Goal: Entertainment & Leisure: Consume media (video, audio)

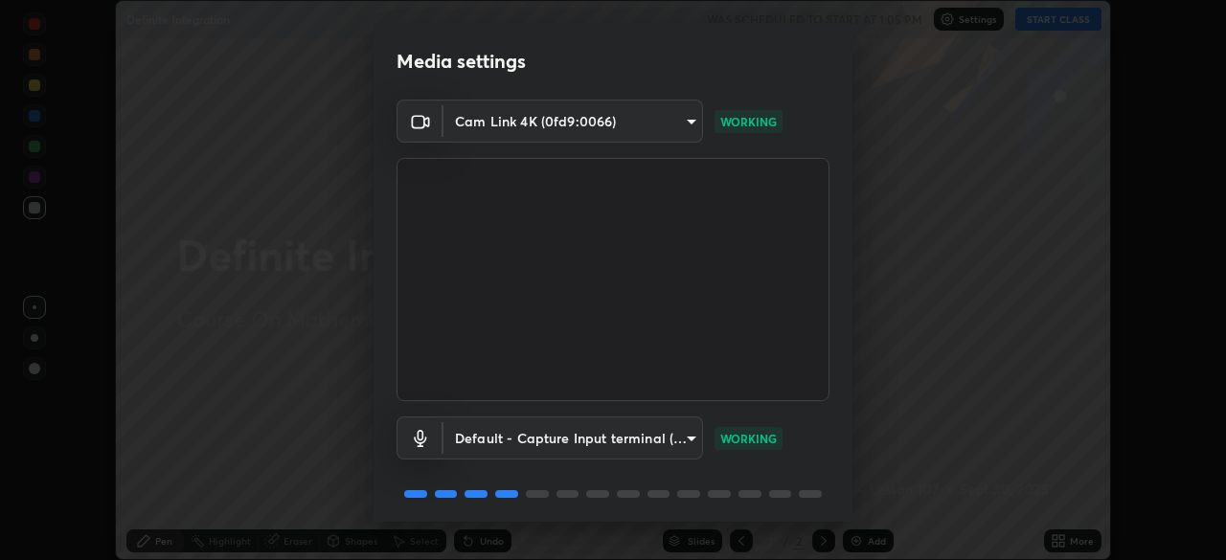
scroll to position [68, 0]
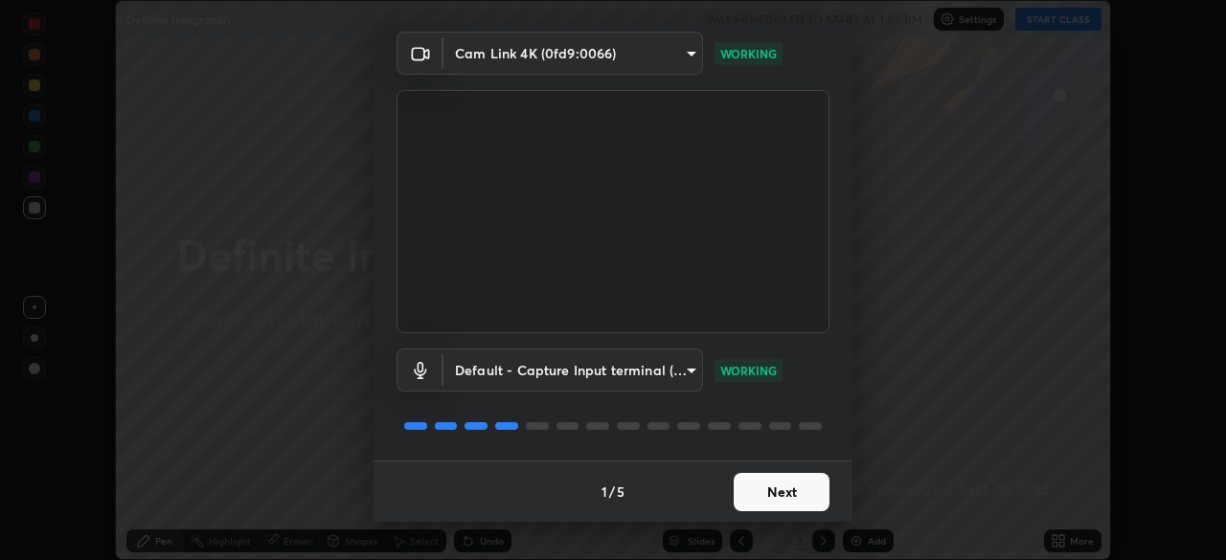
click at [773, 494] on button "Next" at bounding box center [782, 492] width 96 height 38
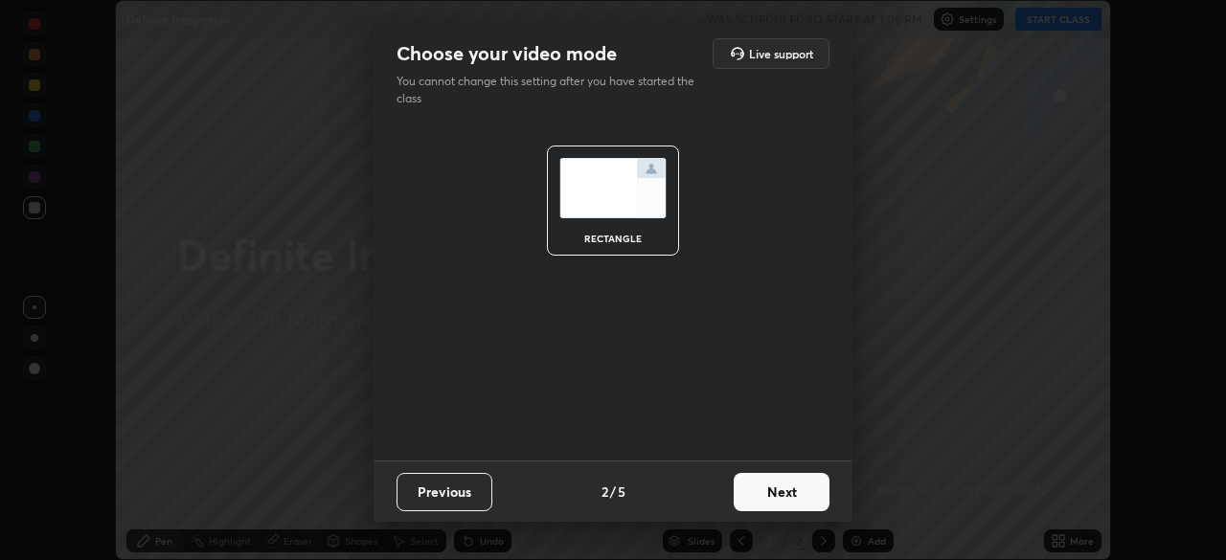
scroll to position [0, 0]
click at [773, 496] on button "Next" at bounding box center [782, 492] width 96 height 38
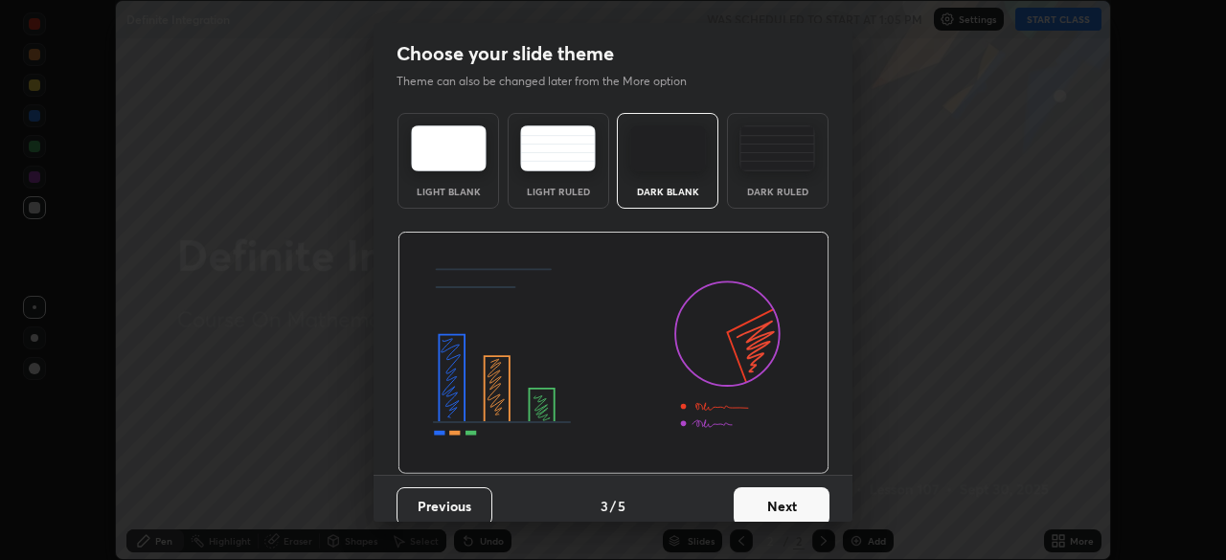
click at [769, 498] on button "Next" at bounding box center [782, 507] width 96 height 38
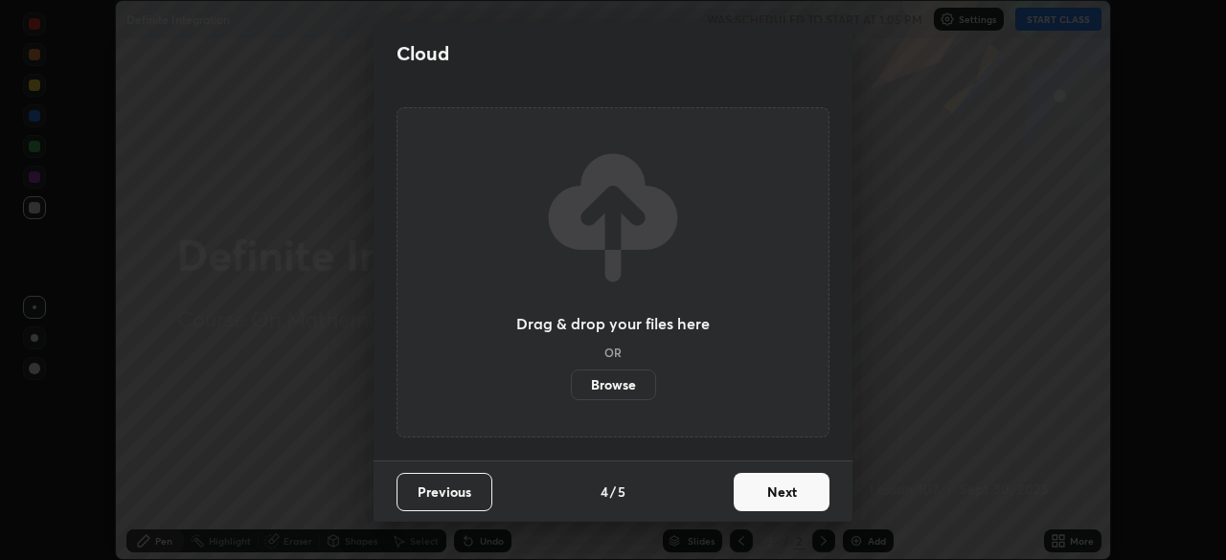
click at [765, 499] on button "Next" at bounding box center [782, 492] width 96 height 38
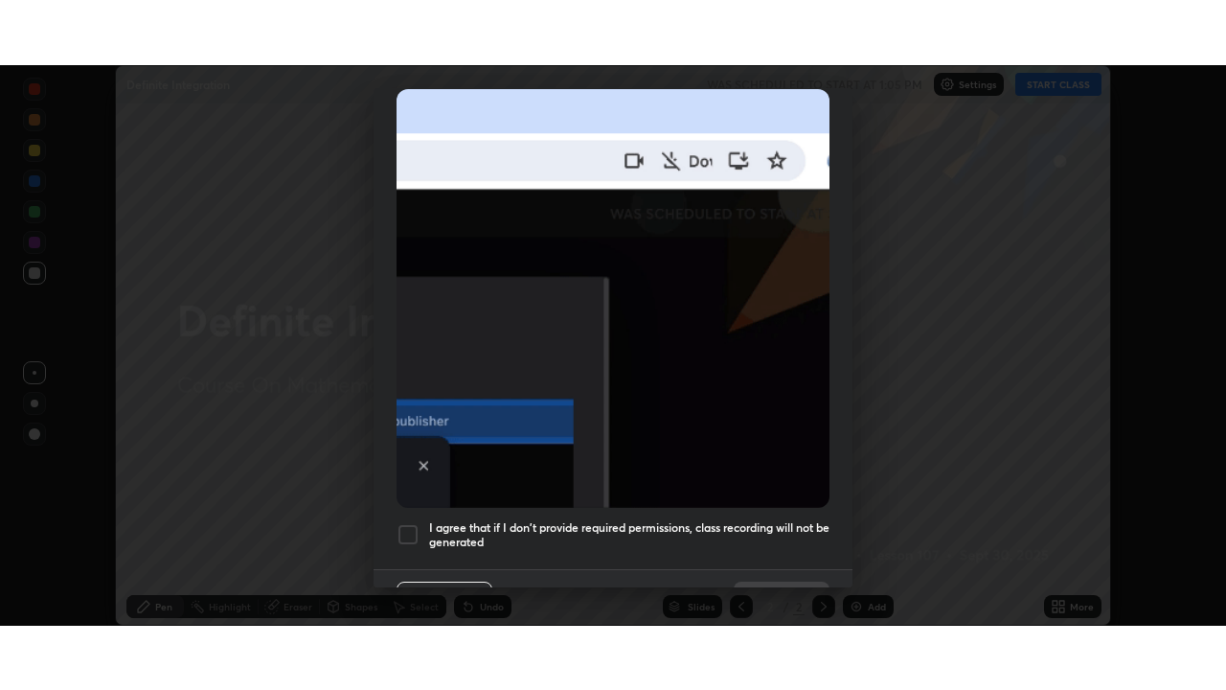
scroll to position [459, 0]
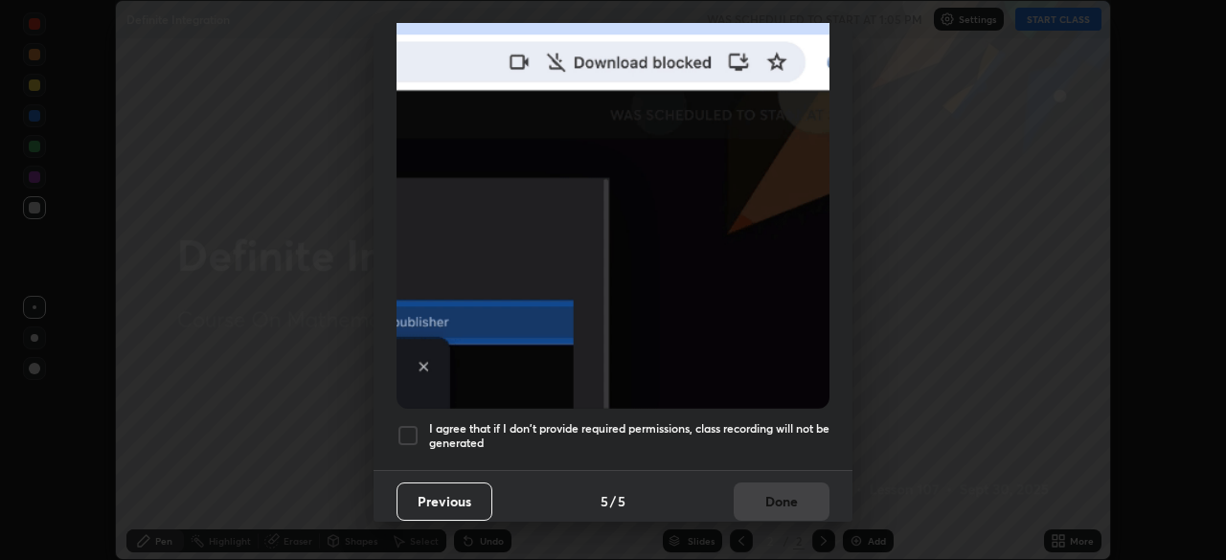
click at [411, 432] on div at bounding box center [408, 435] width 23 height 23
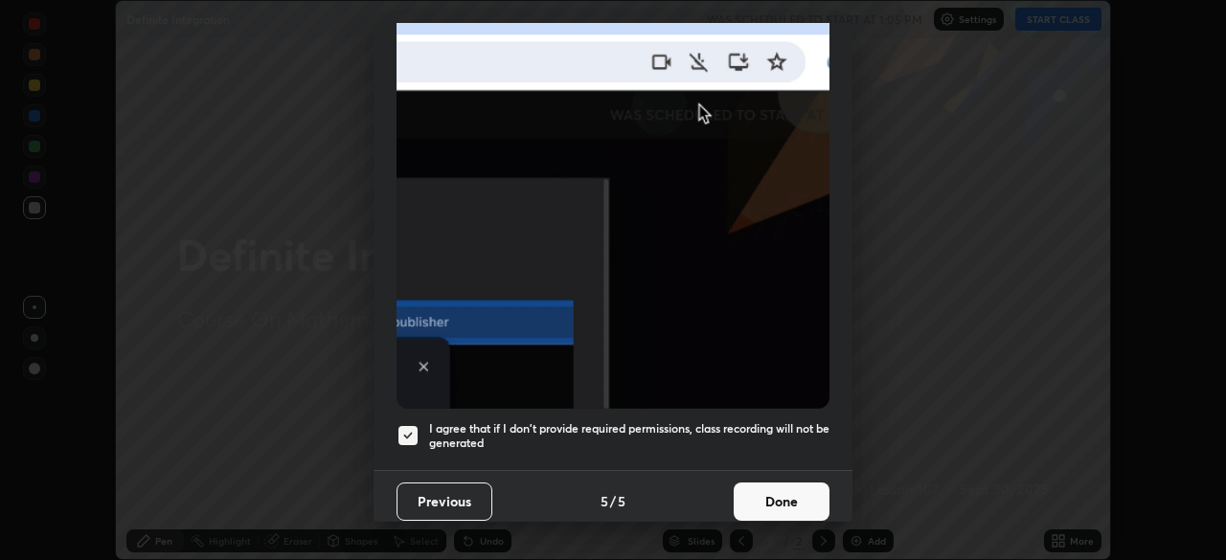
click at [754, 489] on button "Done" at bounding box center [782, 502] width 96 height 38
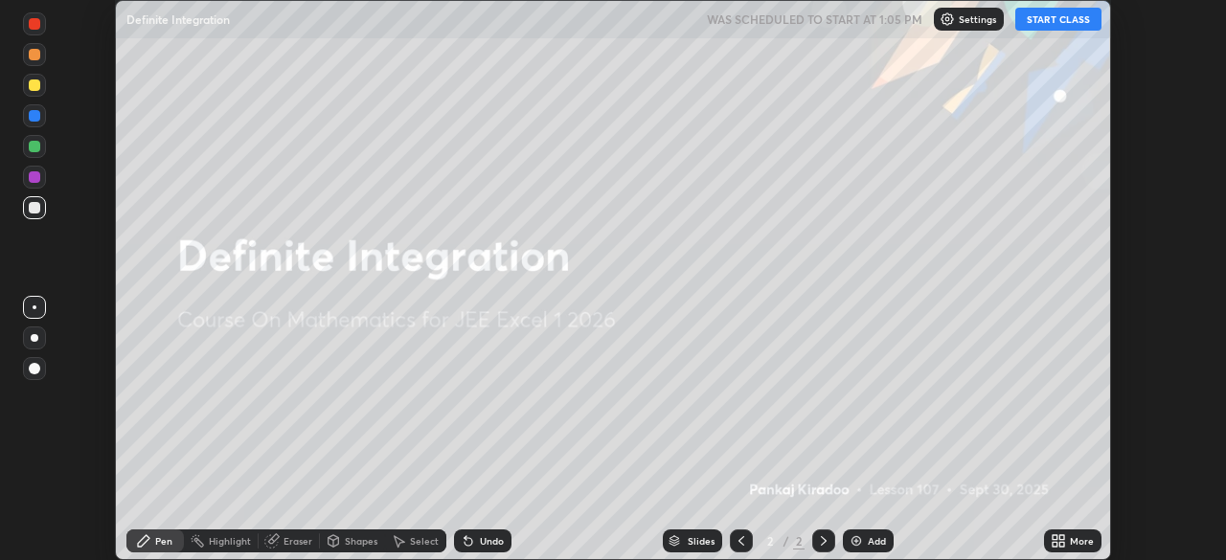
click at [1060, 540] on icon at bounding box center [1061, 537] width 5 height 5
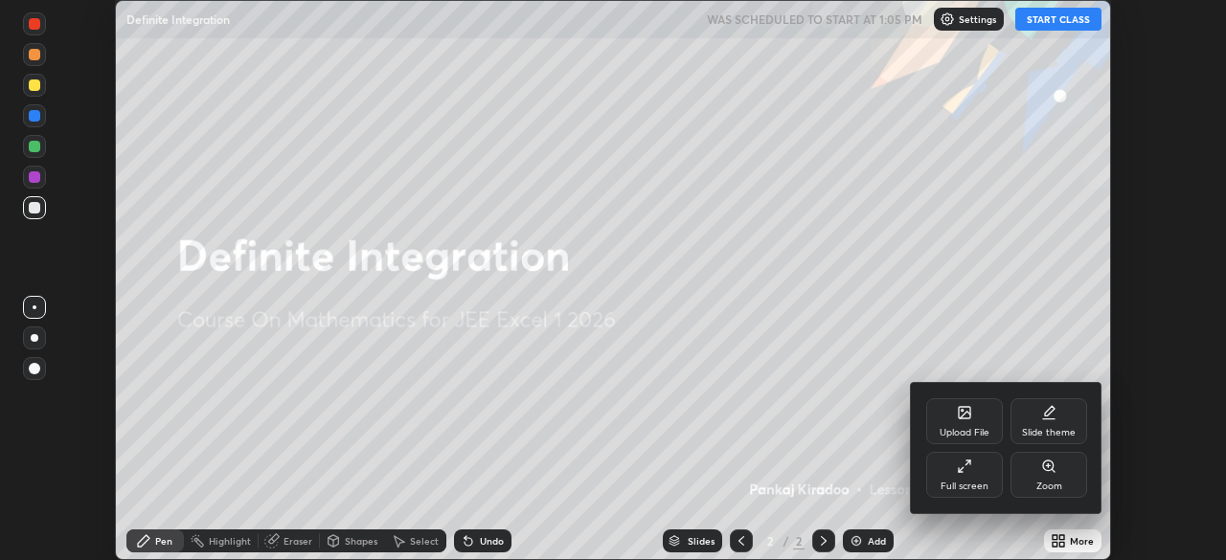
click at [977, 479] on div "Full screen" at bounding box center [964, 475] width 77 height 46
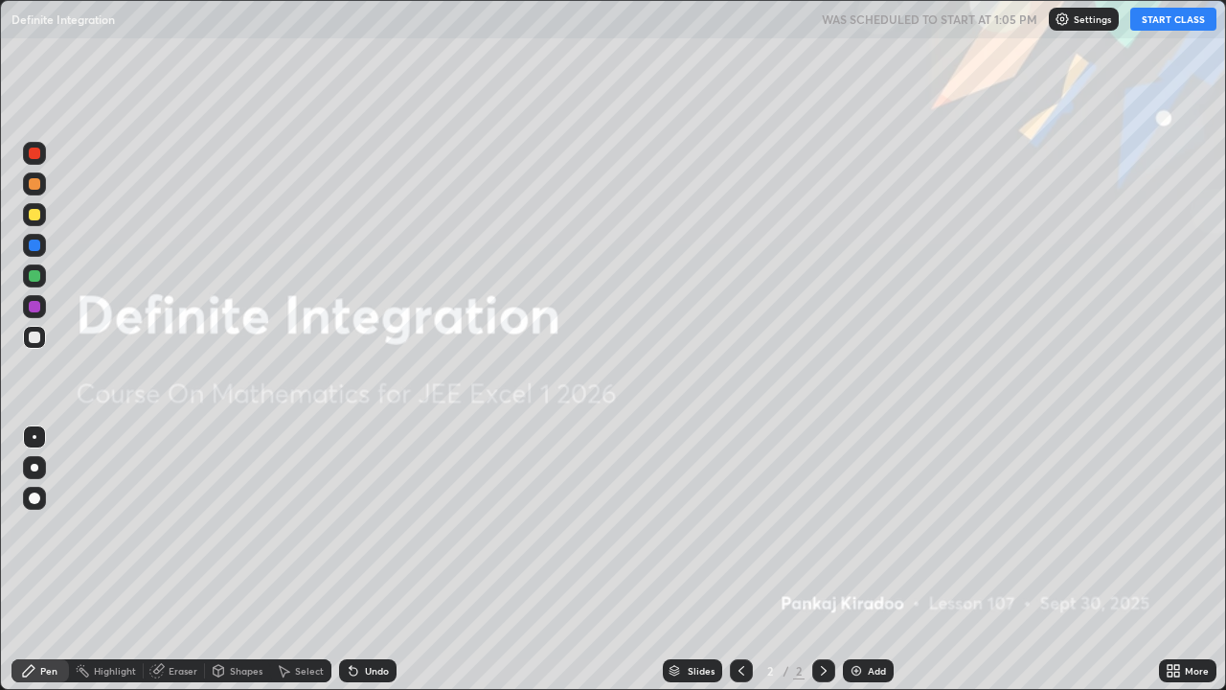
scroll to position [690, 1226]
click at [1155, 22] on button "START CLASS" at bounding box center [1173, 19] width 86 height 23
click at [846, 559] on div "Add" at bounding box center [868, 670] width 51 height 23
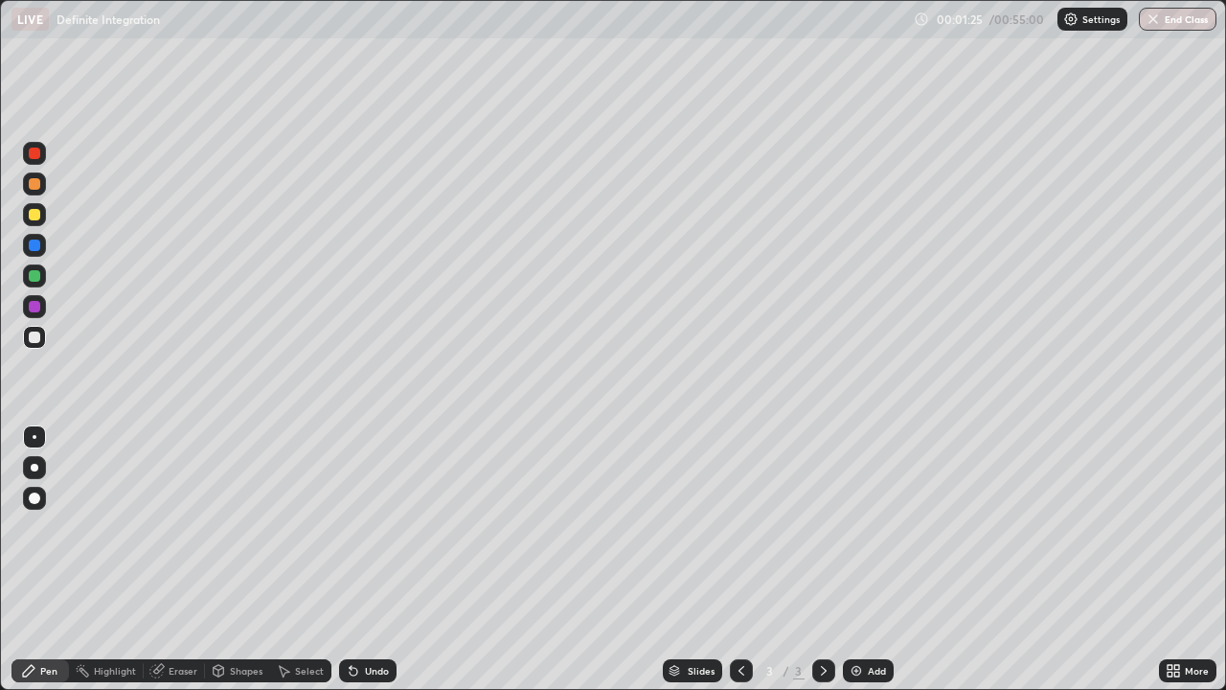
click at [30, 219] on div at bounding box center [34, 214] width 23 height 23
click at [365, 559] on div "Undo" at bounding box center [367, 670] width 57 height 23
click at [34, 187] on div at bounding box center [34, 183] width 11 height 11
click at [819, 559] on icon at bounding box center [823, 670] width 15 height 15
click at [860, 559] on img at bounding box center [856, 670] width 15 height 15
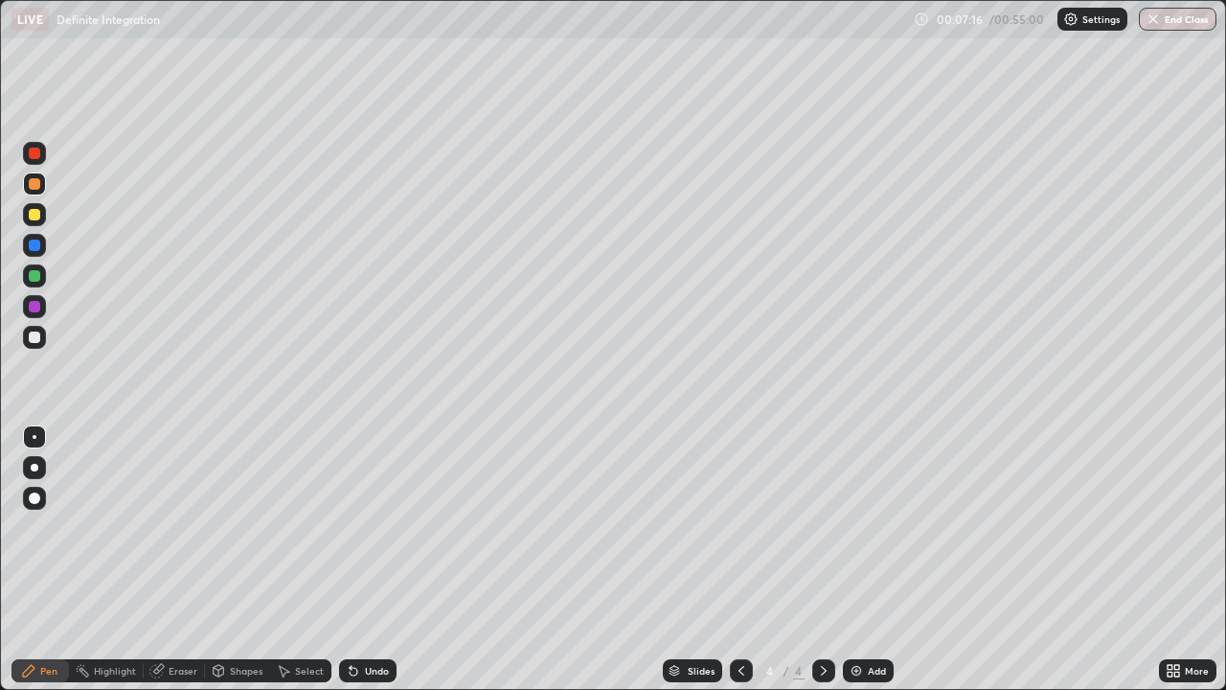
click at [34, 216] on div at bounding box center [34, 214] width 11 height 11
click at [856, 559] on img at bounding box center [856, 670] width 15 height 15
click at [357, 559] on icon at bounding box center [353, 670] width 15 height 15
click at [859, 559] on img at bounding box center [856, 670] width 15 height 15
click at [368, 559] on div "Undo" at bounding box center [377, 671] width 24 height 10
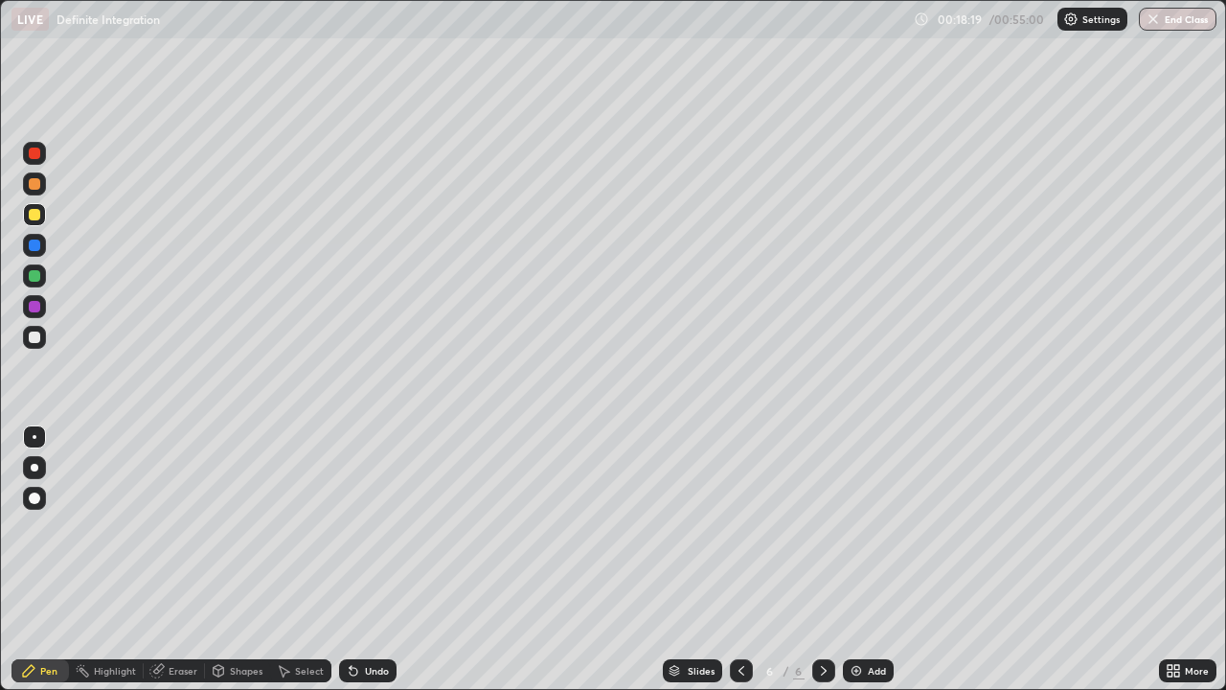
click at [367, 559] on div "Undo" at bounding box center [377, 671] width 24 height 10
click at [854, 559] on img at bounding box center [856, 670] width 15 height 15
click at [389, 559] on div "Undo" at bounding box center [367, 670] width 57 height 23
click at [855, 559] on img at bounding box center [856, 670] width 15 height 15
click at [877, 559] on div "Add" at bounding box center [877, 671] width 18 height 10
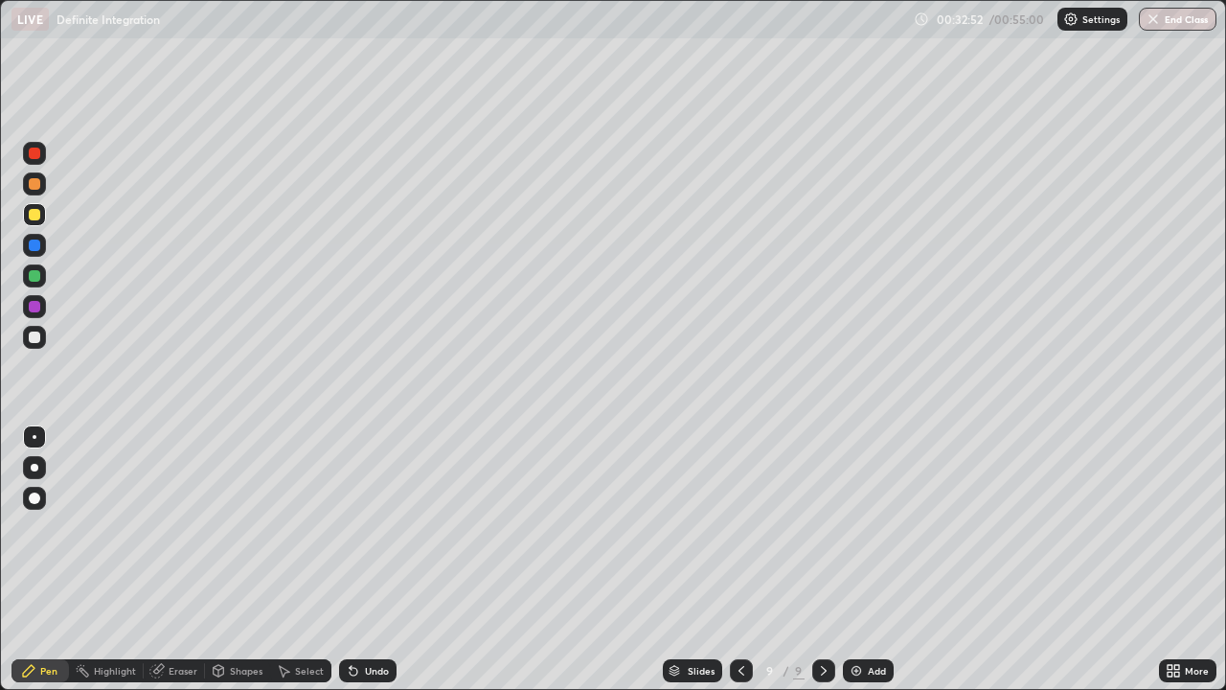
click at [738, 559] on icon at bounding box center [741, 670] width 15 height 15
click at [855, 559] on img at bounding box center [856, 670] width 15 height 15
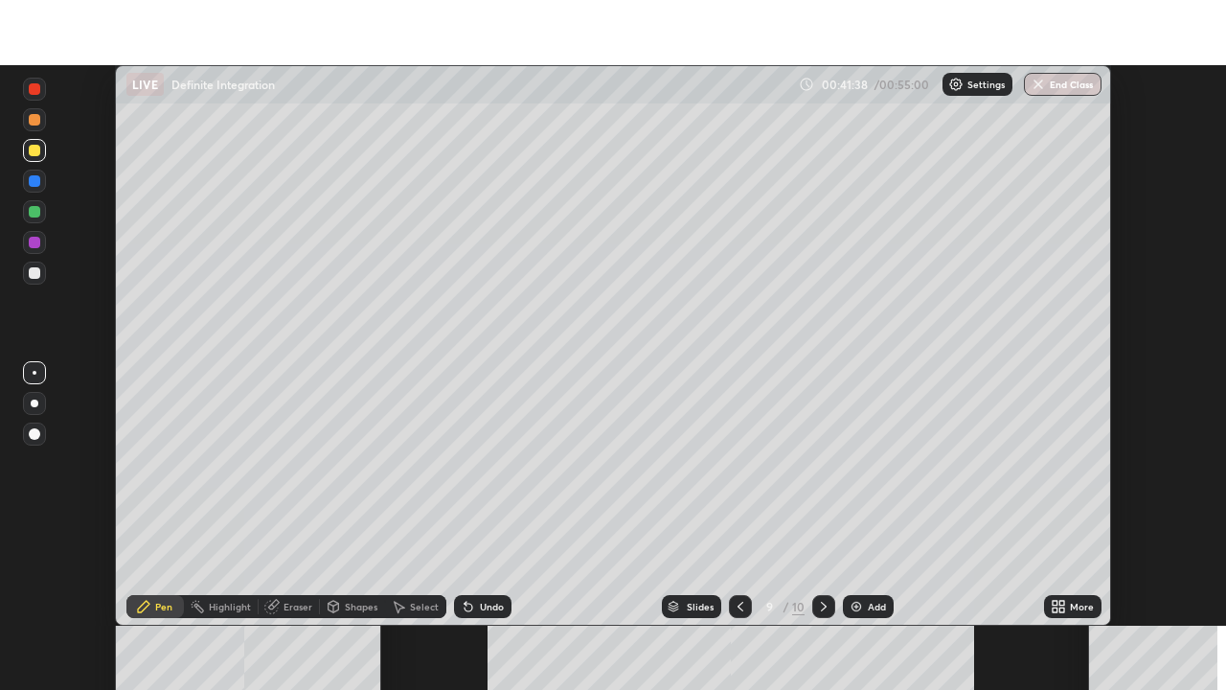
scroll to position [560, 1226]
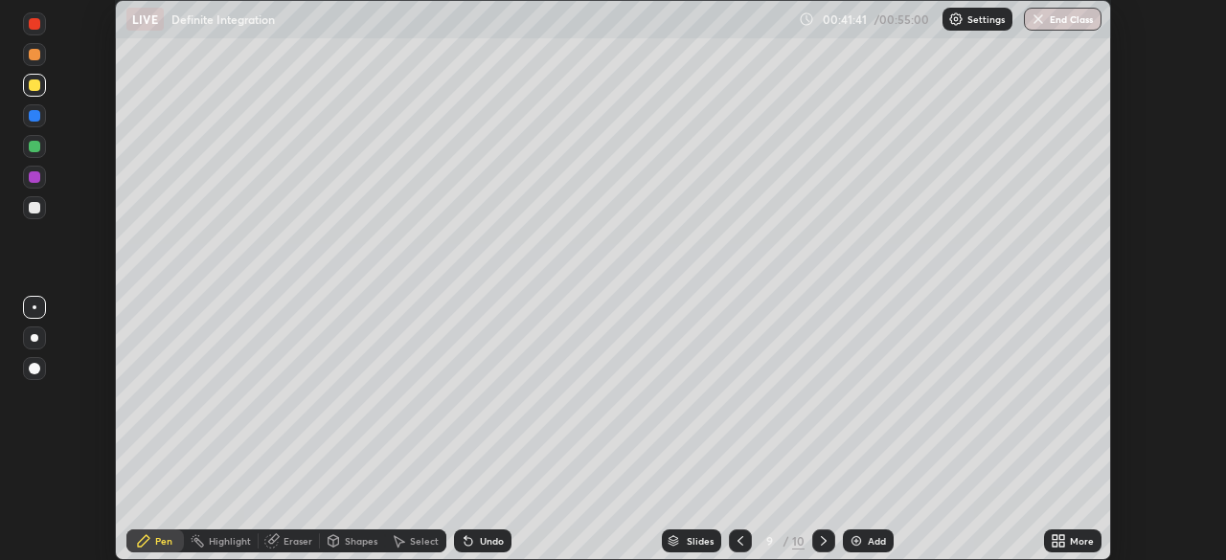
click at [1053, 538] on icon at bounding box center [1055, 537] width 5 height 5
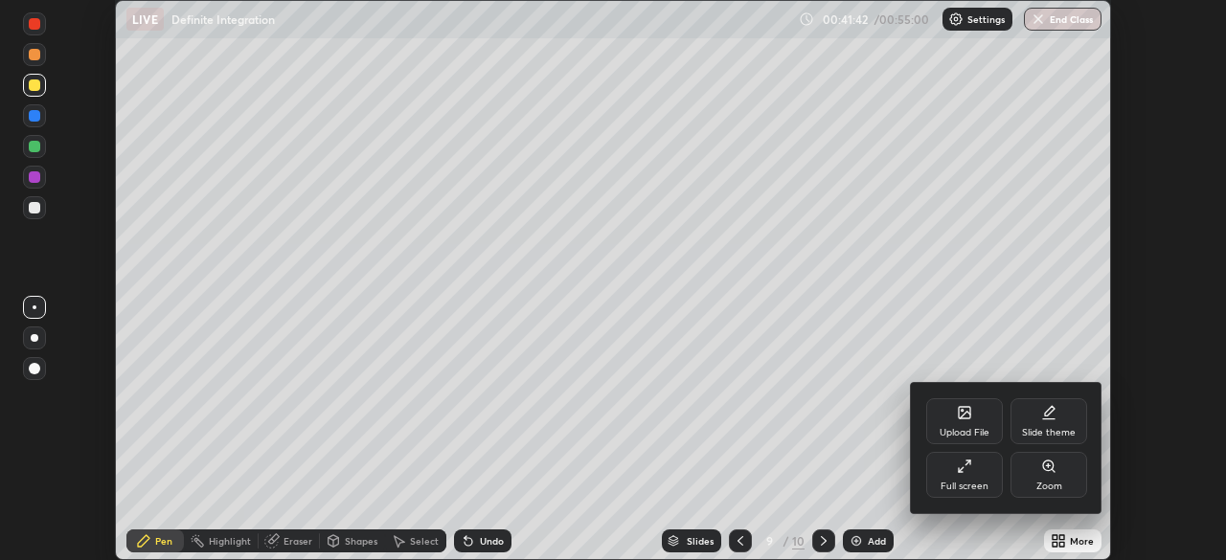
click at [969, 482] on div "Full screen" at bounding box center [965, 487] width 48 height 10
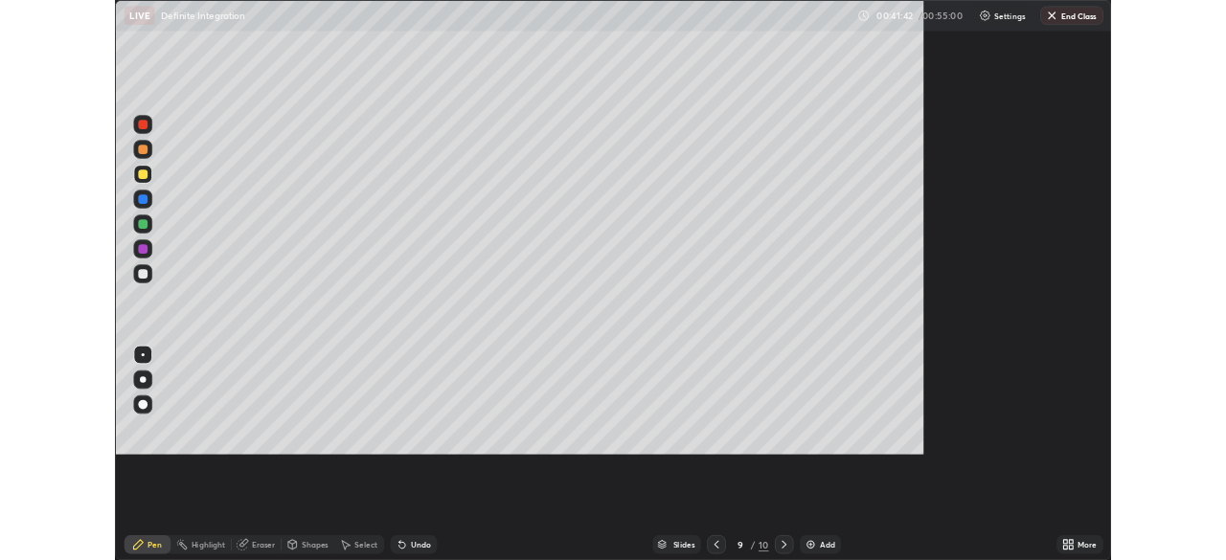
scroll to position [690, 1226]
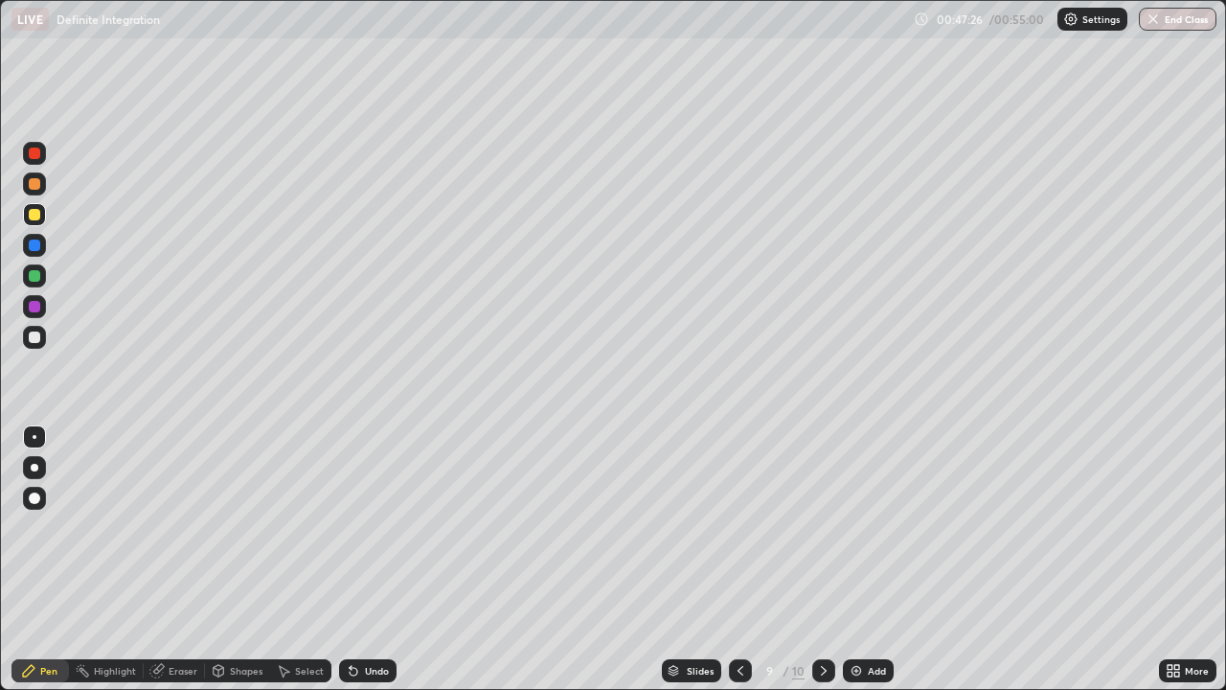
click at [36, 189] on div at bounding box center [34, 183] width 11 height 11
click at [851, 559] on img at bounding box center [856, 670] width 15 height 15
click at [35, 216] on div at bounding box center [34, 214] width 11 height 11
click at [1165, 19] on button "End Class" at bounding box center [1179, 19] width 76 height 23
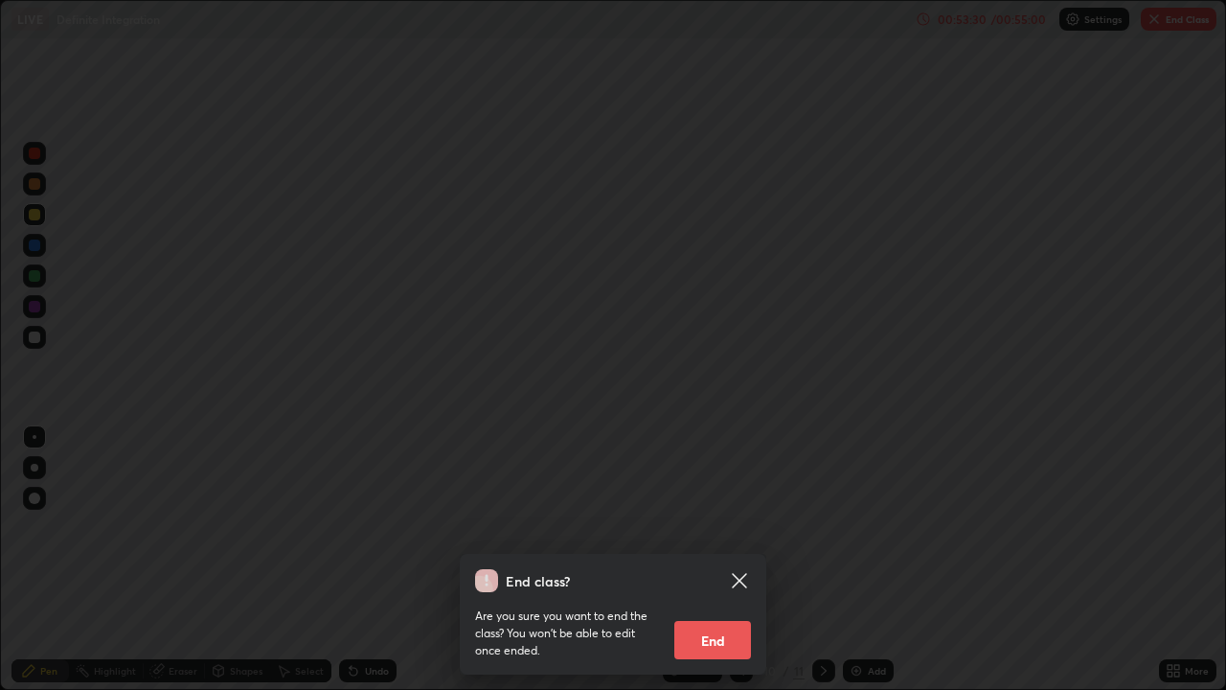
click at [706, 559] on button "End" at bounding box center [712, 640] width 77 height 38
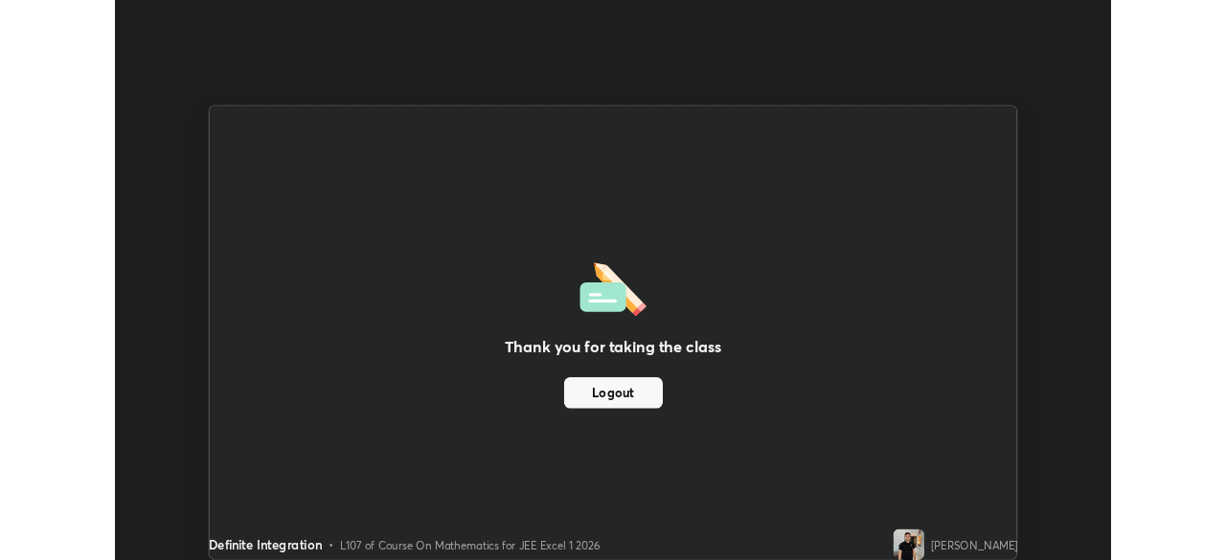
scroll to position [95219, 94553]
